Goal: Navigation & Orientation: Find specific page/section

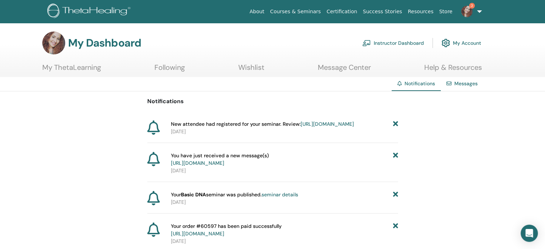
drag, startPoint x: 414, startPoint y: 183, endPoint x: 404, endPoint y: 96, distance: 88.0
click at [472, 70] on link "Help & Resources" at bounding box center [453, 70] width 58 height 14
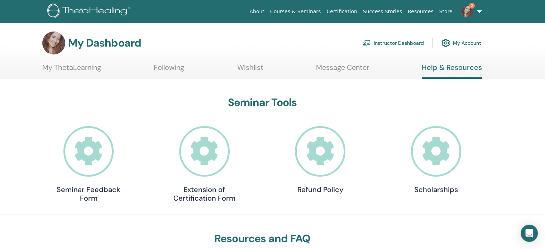
click at [88, 69] on link "My ThetaLearning" at bounding box center [71, 70] width 59 height 14
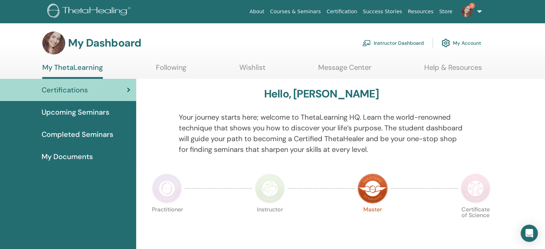
click at [174, 69] on link "Following" at bounding box center [171, 70] width 30 height 14
